Goal: Task Accomplishment & Management: Complete application form

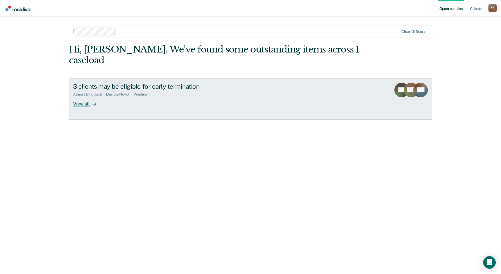
click at [104, 98] on link "3 clients may be eligible for early termination Almost Eligible : 2 Eligible No…" at bounding box center [250, 98] width 363 height 41
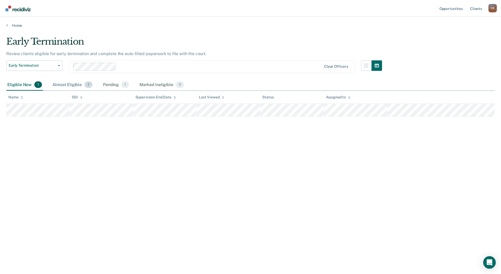
click at [74, 86] on div "Almost Eligible 2" at bounding box center [72, 85] width 42 height 12
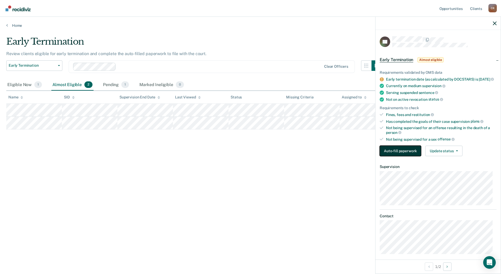
click at [396, 155] on button "Auto-fill paperwork" at bounding box center [400, 151] width 41 height 10
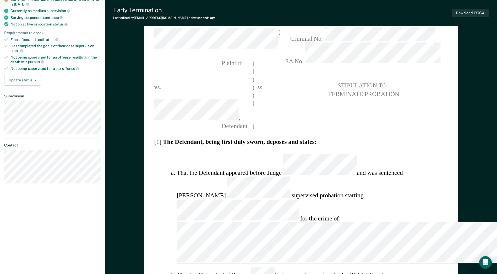
scroll to position [48, 0]
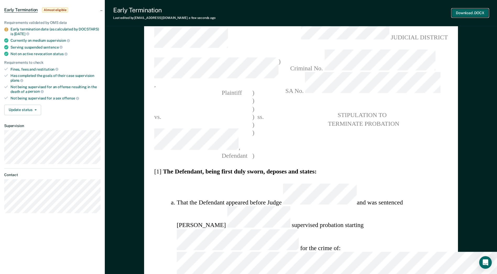
click at [466, 13] on button "Download .DOCX" at bounding box center [470, 13] width 37 height 9
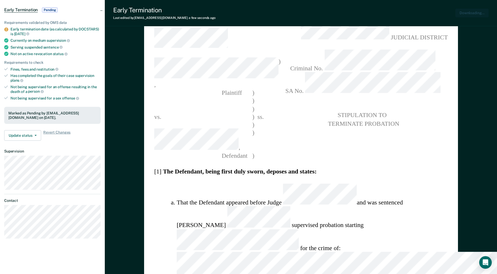
type textarea "x"
